Goal: Navigation & Orientation: Find specific page/section

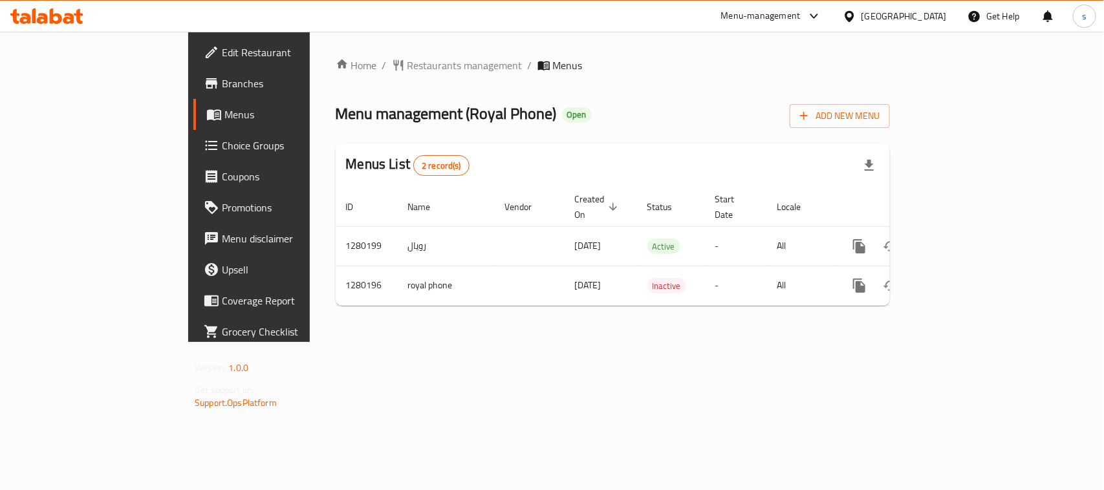
click at [856, 14] on icon at bounding box center [850, 17] width 14 height 14
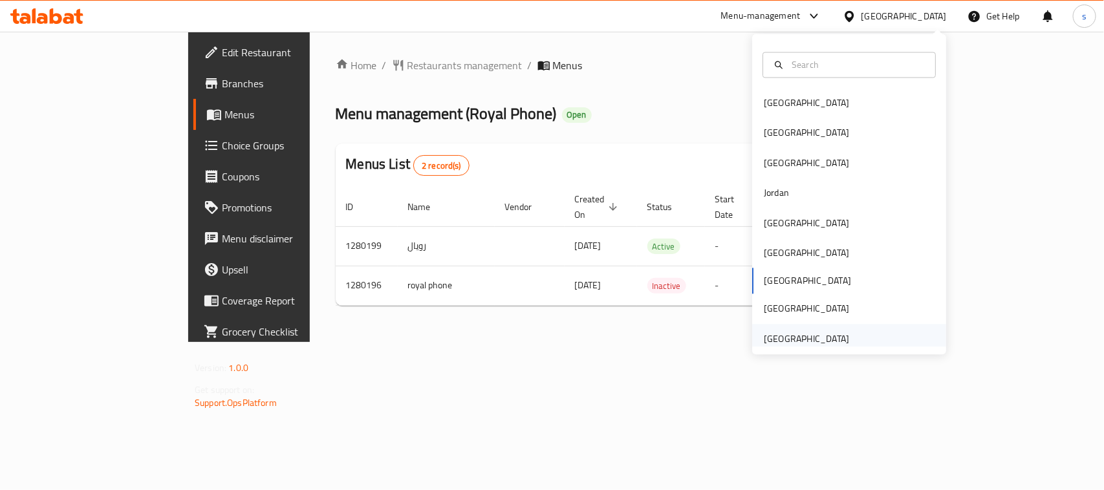
click at [802, 334] on div "[GEOGRAPHIC_DATA]" at bounding box center [806, 339] width 85 height 14
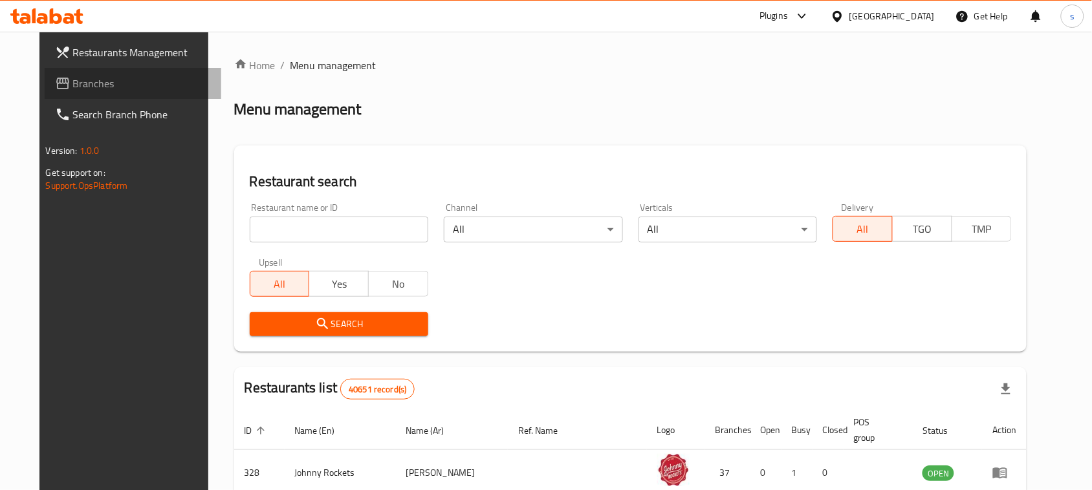
click at [73, 80] on span "Branches" at bounding box center [142, 84] width 138 height 16
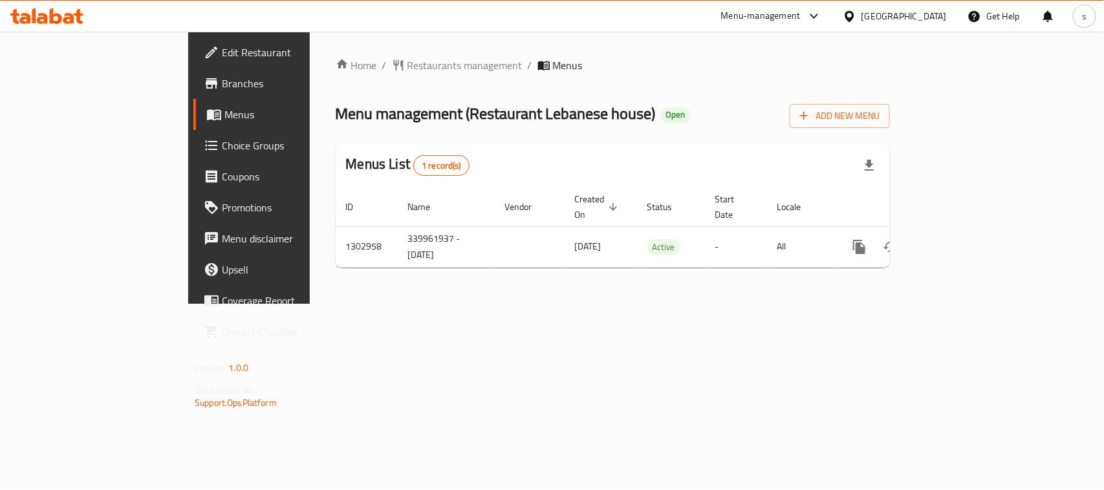
click at [883, 8] on div "[GEOGRAPHIC_DATA]" at bounding box center [895, 16] width 125 height 31
click at [872, 10] on div "[GEOGRAPHIC_DATA]" at bounding box center [904, 16] width 85 height 14
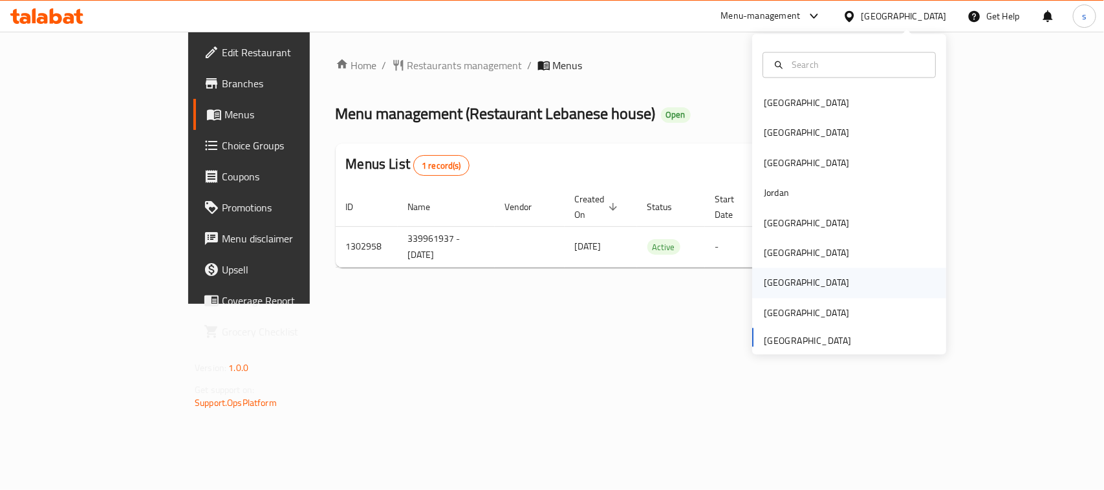
click at [765, 280] on div "[GEOGRAPHIC_DATA]" at bounding box center [806, 283] width 85 height 14
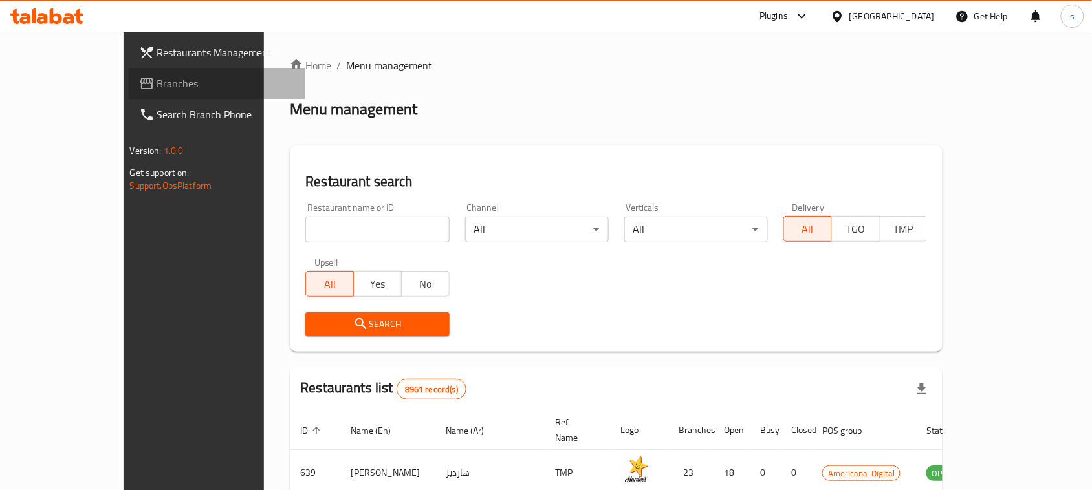
click at [157, 76] on span "Branches" at bounding box center [226, 84] width 138 height 16
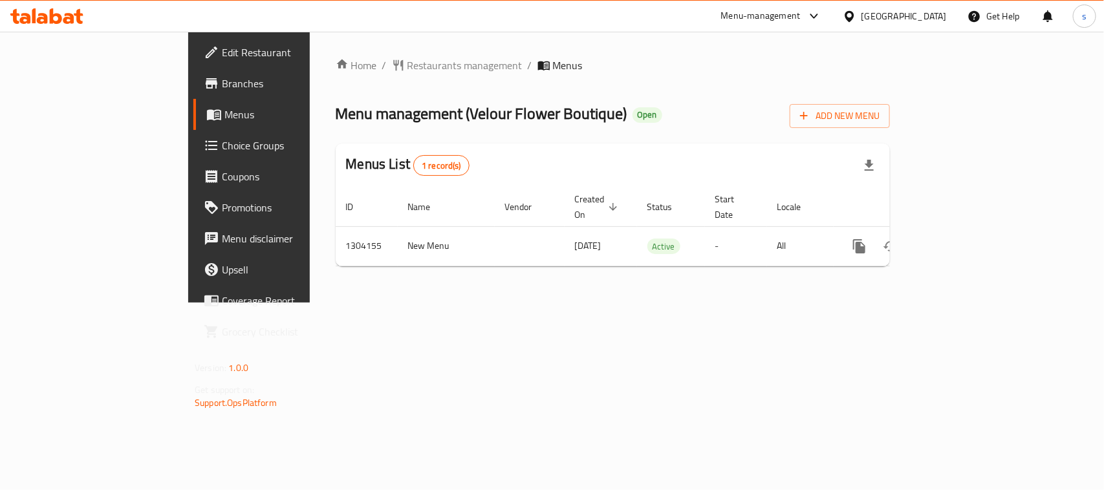
click at [904, 23] on div "[GEOGRAPHIC_DATA]" at bounding box center [895, 16] width 125 height 31
click at [856, 19] on icon at bounding box center [850, 17] width 14 height 14
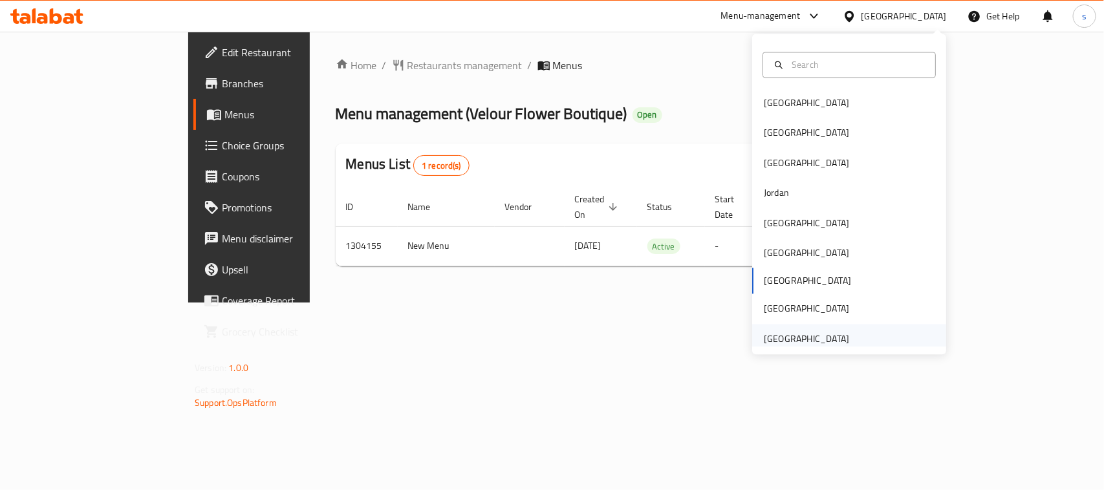
click at [777, 332] on div "[GEOGRAPHIC_DATA]" at bounding box center [806, 339] width 85 height 14
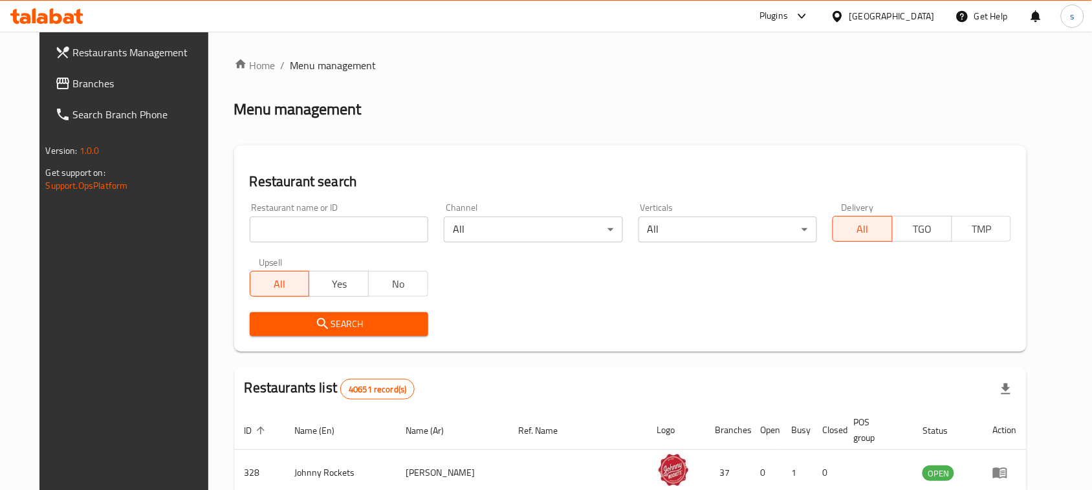
click at [73, 87] on span "Branches" at bounding box center [142, 84] width 138 height 16
